Goal: Check status: Check status

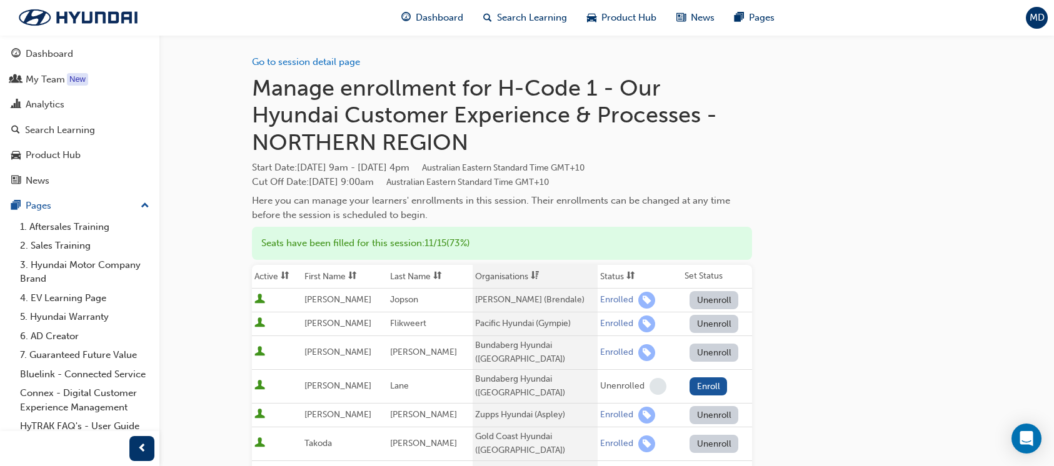
scroll to position [276, 0]
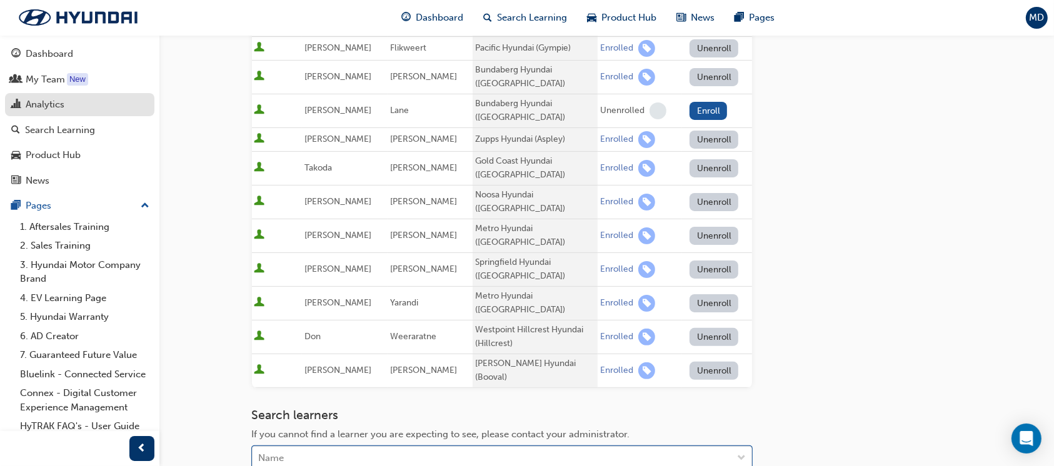
click at [49, 103] on div "Analytics" at bounding box center [45, 105] width 39 height 14
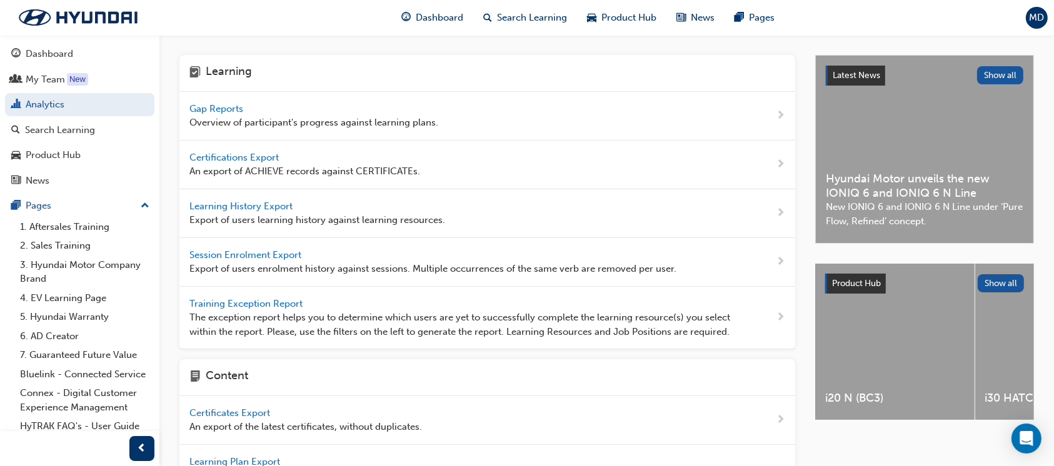
click at [218, 108] on span "Gap Reports" at bounding box center [217, 108] width 56 height 11
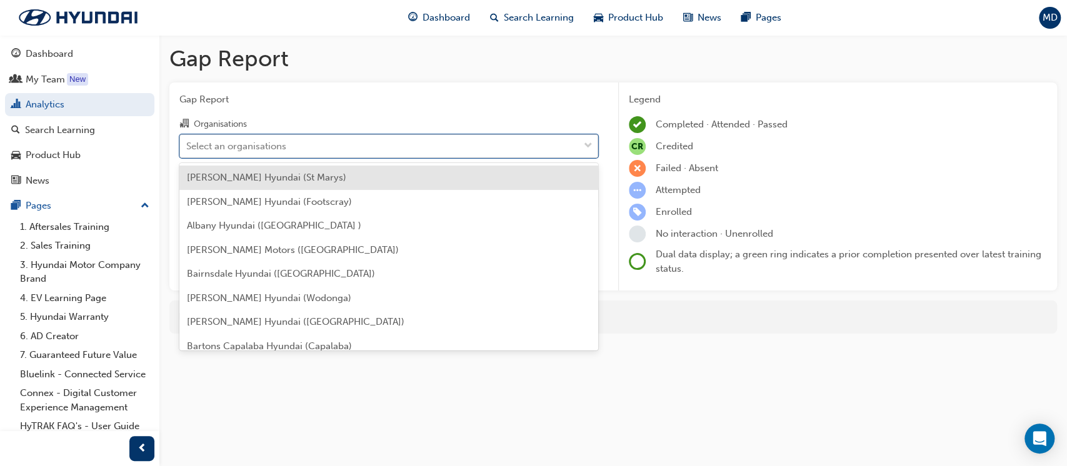
click at [323, 139] on div "Select an organisations" at bounding box center [379, 146] width 399 height 22
click at [188, 140] on input "Organisations option Adrian Brien Hyundai (St Marys) focused, 1 of 182. 182 res…" at bounding box center [186, 145] width 1 height 11
click at [323, 139] on div "Select an organisations" at bounding box center [379, 146] width 399 height 22
click at [188, 140] on input "Organisations option Adrian Brien Hyundai (St Marys) focused, 1 of 182. 182 res…" at bounding box center [186, 145] width 1 height 11
type input "moo"
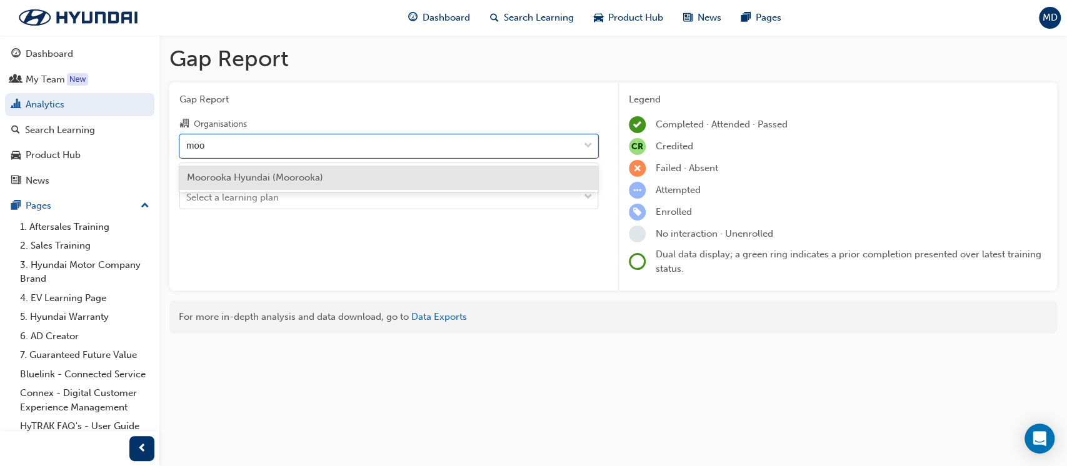
click at [319, 180] on span "Moorooka Hyundai (Moorooka)" at bounding box center [255, 177] width 136 height 11
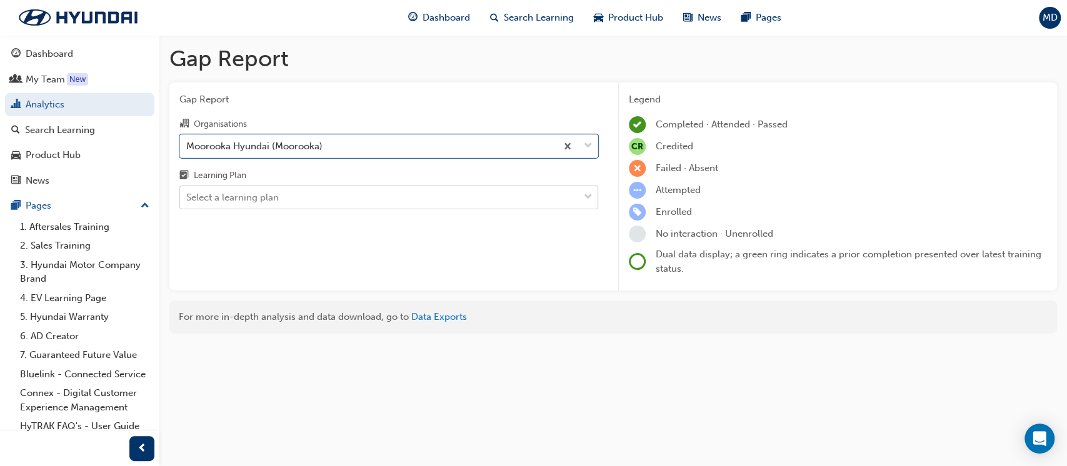
click at [307, 198] on div "Select a learning plan" at bounding box center [379, 198] width 399 height 22
click at [188, 198] on input "Learning Plan Select a learning plan" at bounding box center [186, 197] width 1 height 11
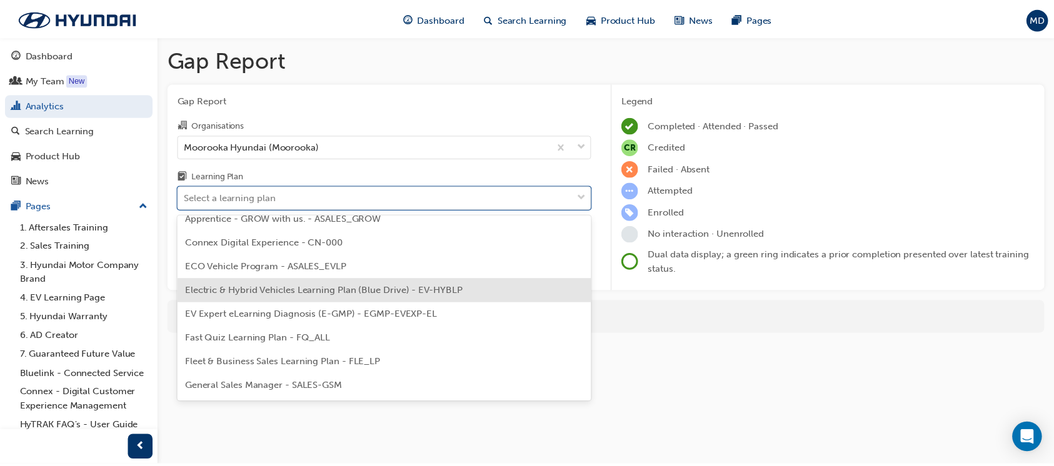
scroll to position [587, 0]
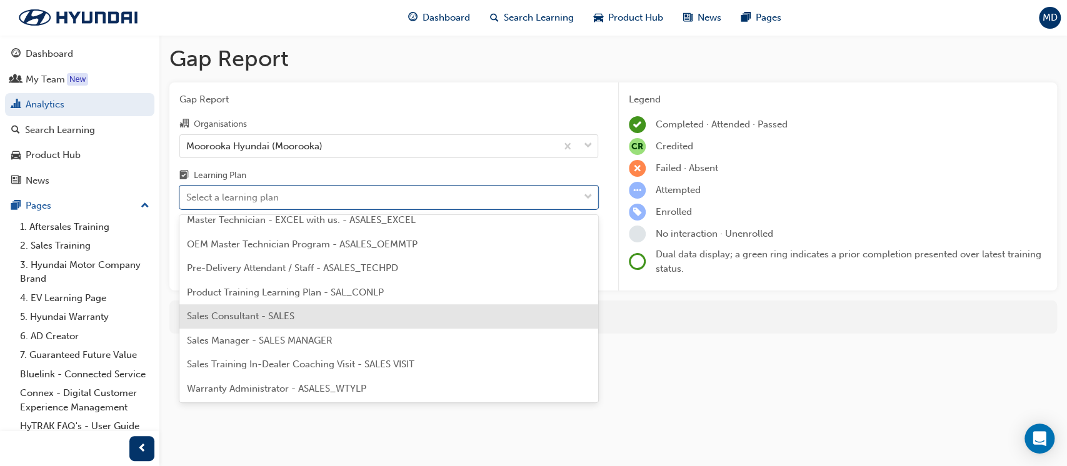
click at [253, 309] on div "Sales Consultant - SALES" at bounding box center [388, 316] width 419 height 24
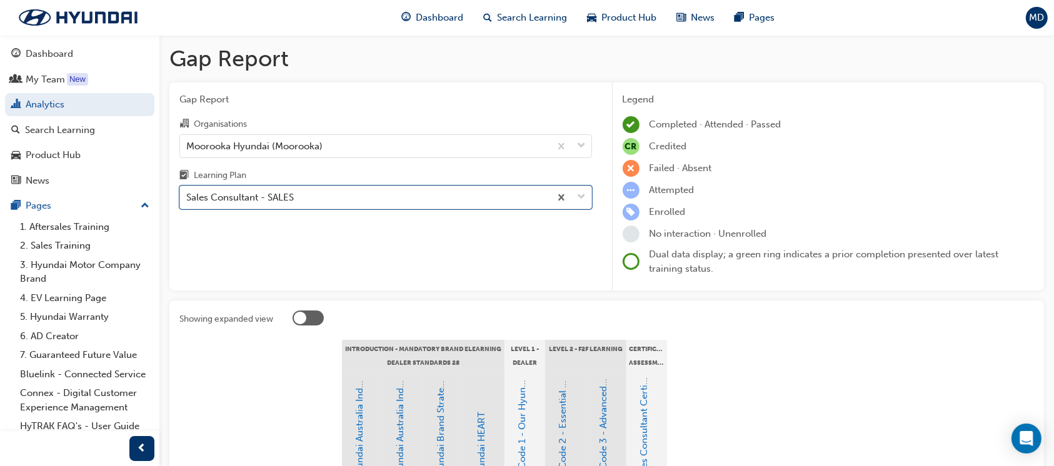
scroll to position [249, 0]
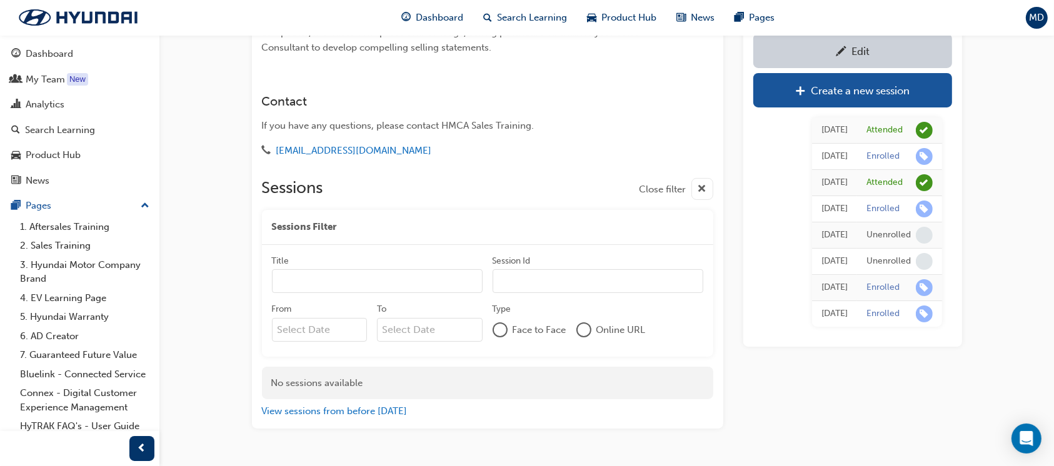
scroll to position [139, 0]
